Goal: Find specific page/section: Find specific page/section

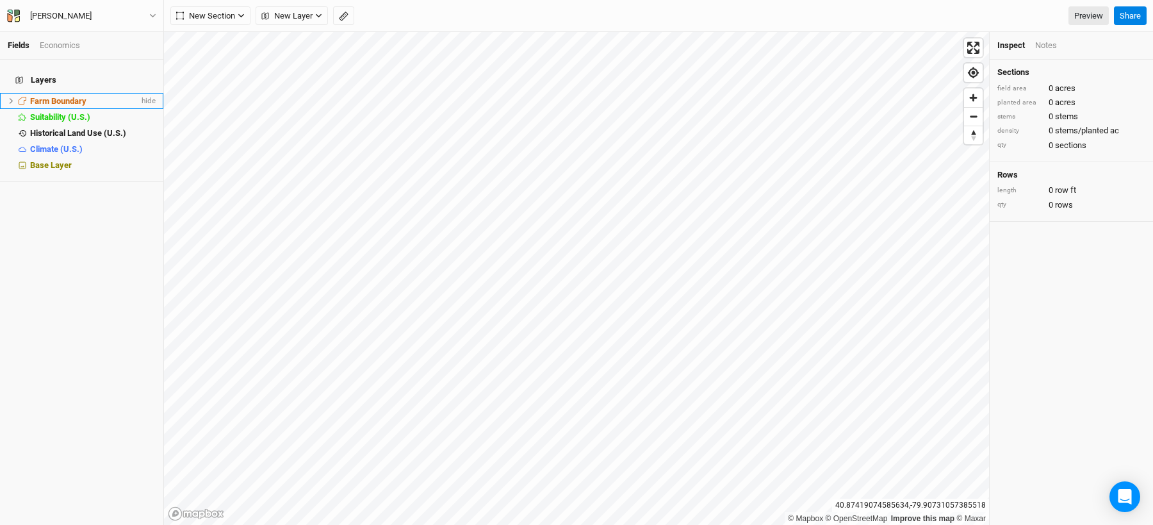
click at [92, 96] on div "Farm Boundary" at bounding box center [84, 101] width 109 height 10
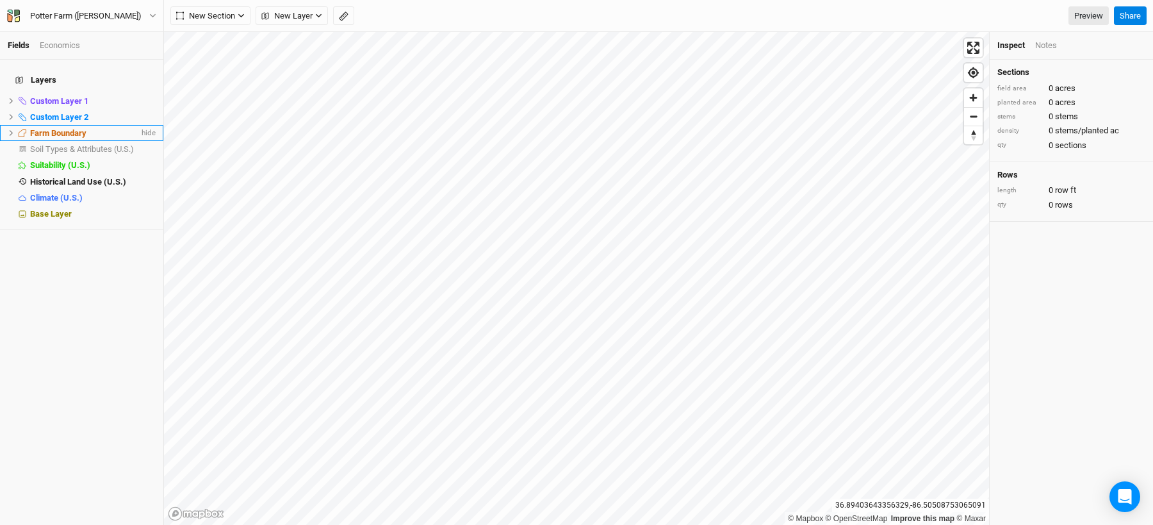
click at [49, 125] on li "Farm Boundary hide" at bounding box center [81, 133] width 163 height 16
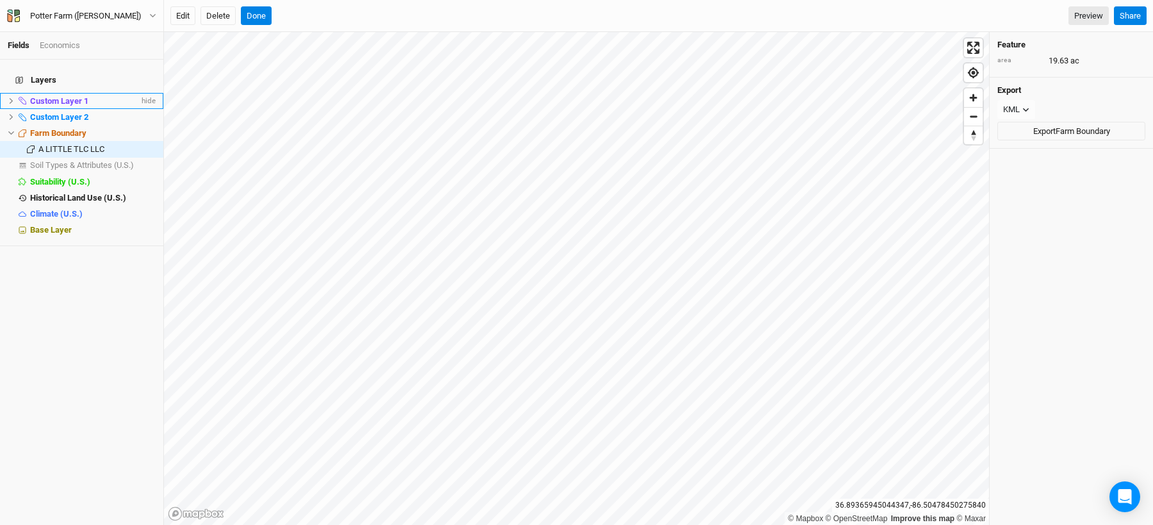
click at [69, 96] on span "Custom Layer 1" at bounding box center [59, 101] width 58 height 10
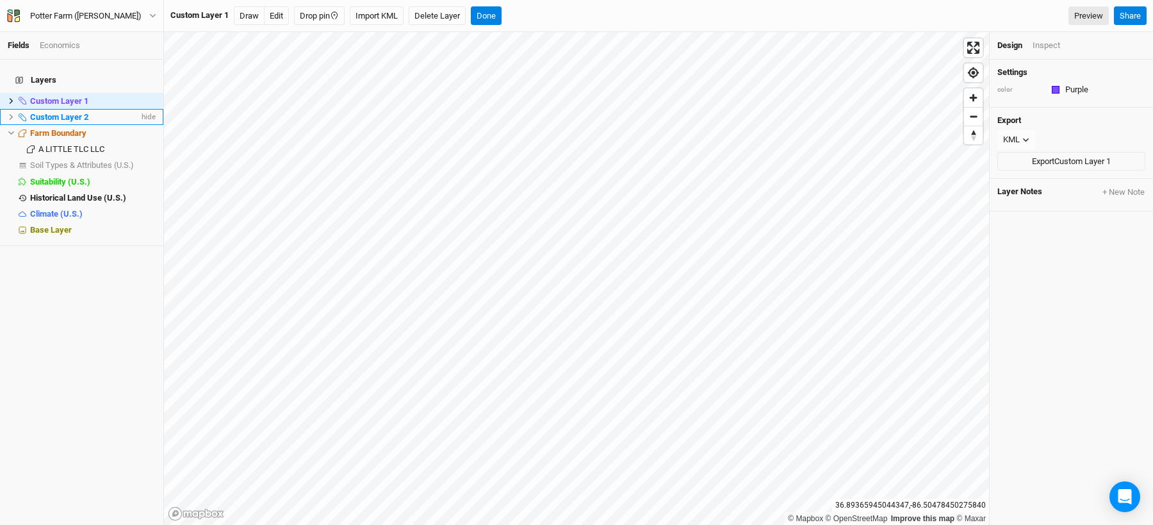
click at [65, 115] on li "Custom Layer 2 hide" at bounding box center [81, 117] width 163 height 16
